Goal: Find specific page/section: Find specific page/section

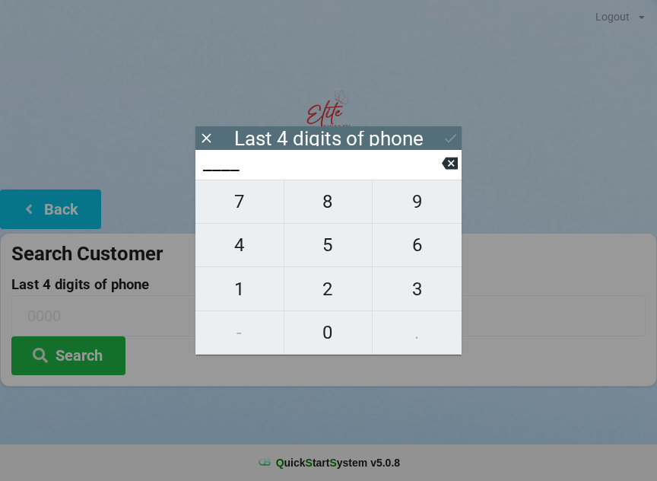
click at [334, 339] on span "0" at bounding box center [329, 333] width 88 height 32
type input "0___"
click at [336, 336] on span "0" at bounding box center [329, 333] width 88 height 32
type input "00__"
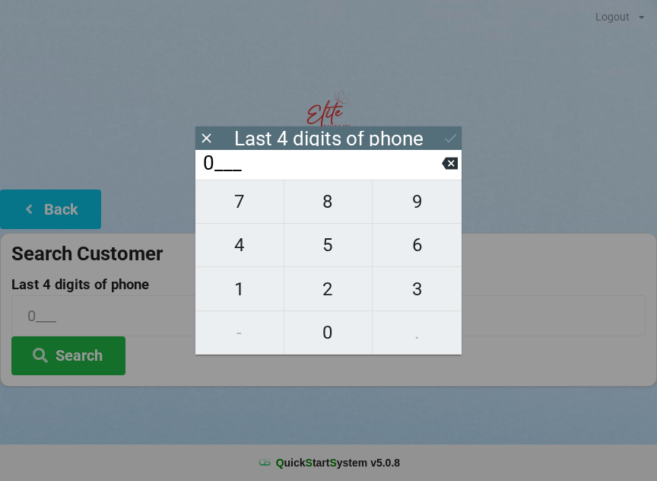
type input "00__"
click at [413, 258] on span "6" at bounding box center [417, 245] width 89 height 32
type input "006_"
click at [339, 288] on span "2" at bounding box center [329, 289] width 88 height 32
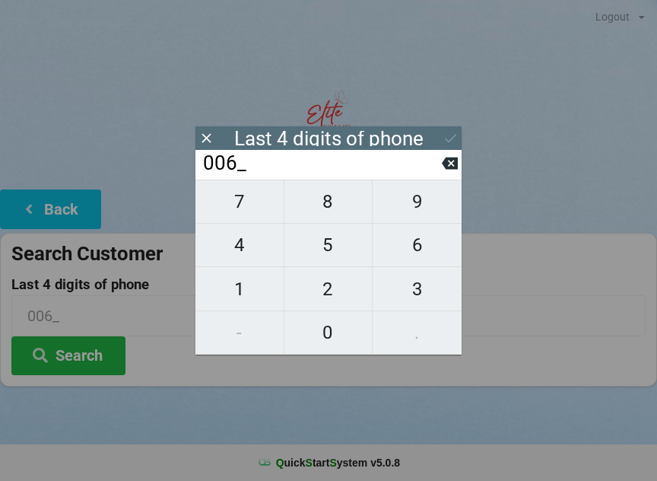
type input "0062"
click at [90, 354] on button "Search" at bounding box center [68, 355] width 114 height 39
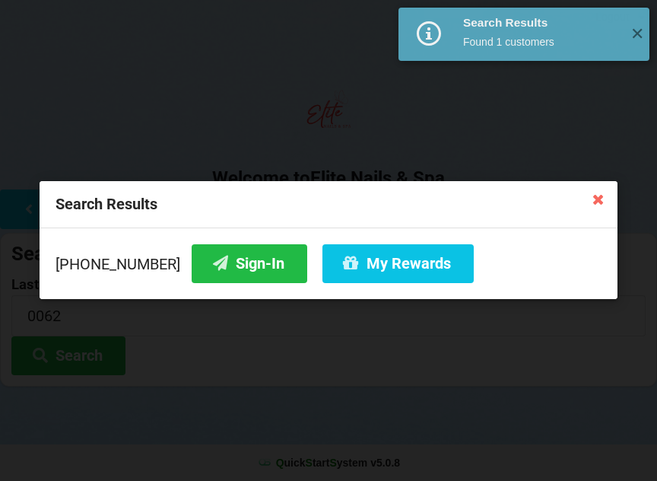
click at [237, 266] on button "Sign-In" at bounding box center [250, 263] width 116 height 39
